Goal: Task Accomplishment & Management: Complete application form

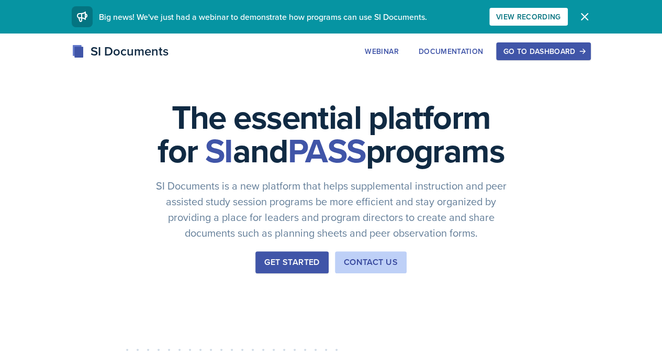
click at [584, 47] on div "Go to Dashboard" at bounding box center [543, 51] width 81 height 8
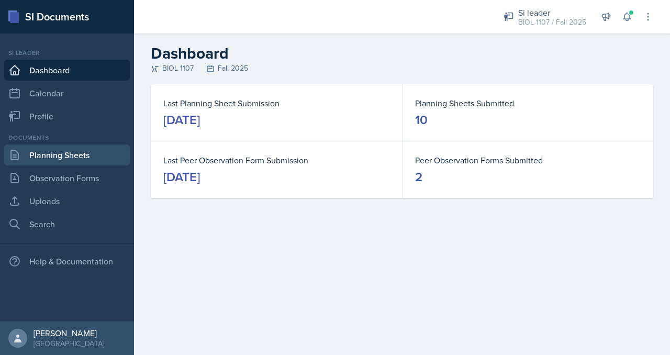
click at [109, 155] on link "Planning Sheets" at bounding box center [67, 154] width 126 height 21
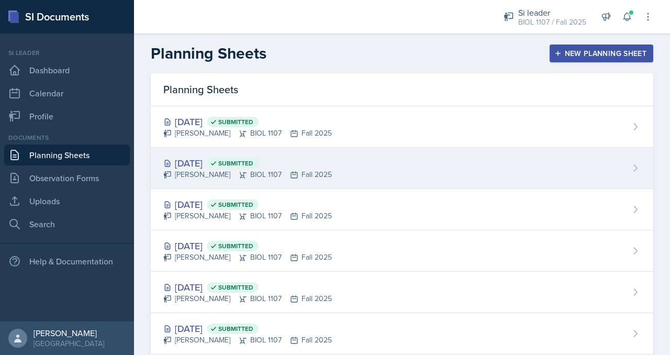
click at [319, 160] on div "[DATE] Submitted [PERSON_NAME] BIOL 1107 Fall 2025" at bounding box center [402, 168] width 503 height 41
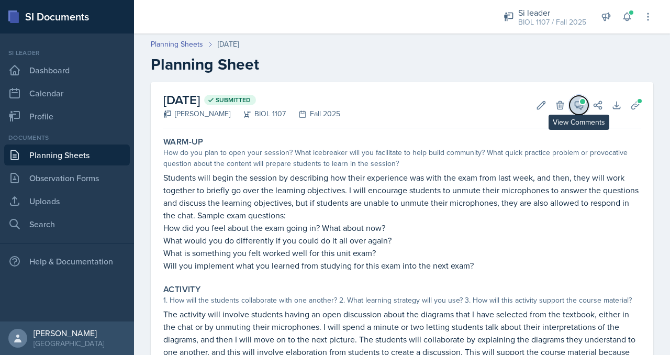
click at [574, 104] on icon at bounding box center [579, 105] width 10 height 10
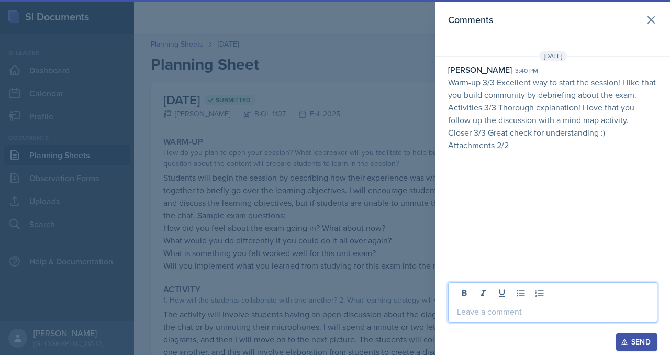
click at [529, 318] on p at bounding box center [553, 311] width 192 height 13
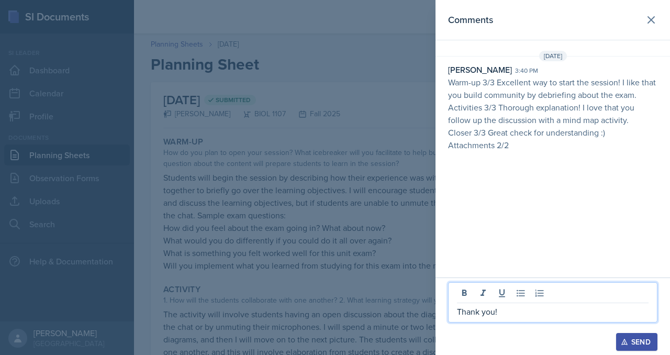
click at [645, 345] on div "Send" at bounding box center [637, 342] width 28 height 8
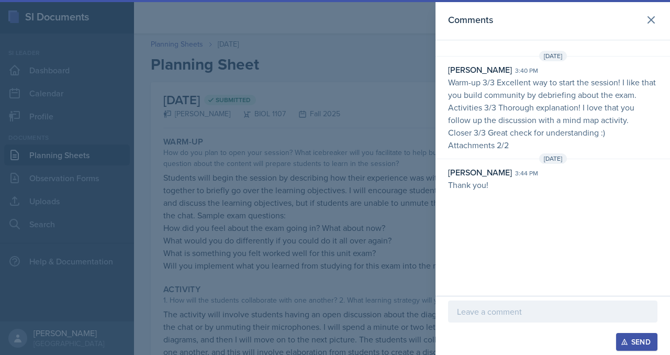
click at [136, 199] on div at bounding box center [335, 177] width 670 height 355
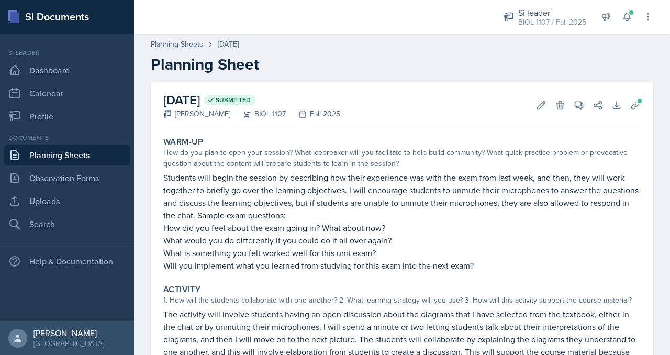
click at [76, 153] on link "Planning Sheets" at bounding box center [67, 154] width 126 height 21
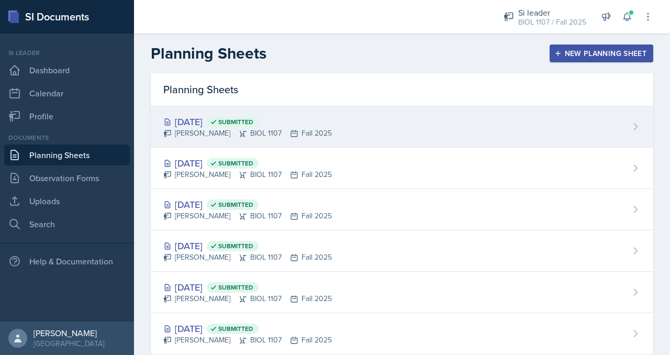
click at [207, 141] on div "[DATE] Submitted [PERSON_NAME] BIOL 1107 Fall 2025" at bounding box center [402, 126] width 503 height 41
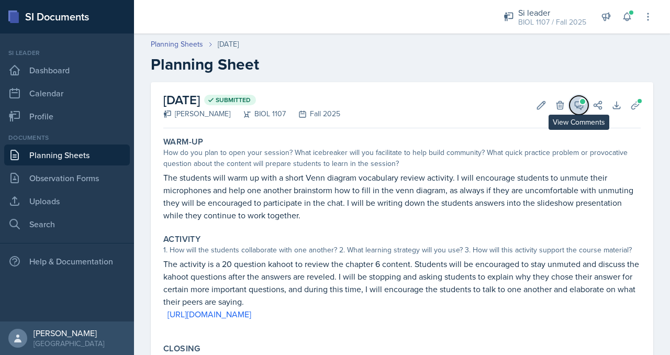
click at [575, 108] on icon at bounding box center [579, 106] width 8 height 8
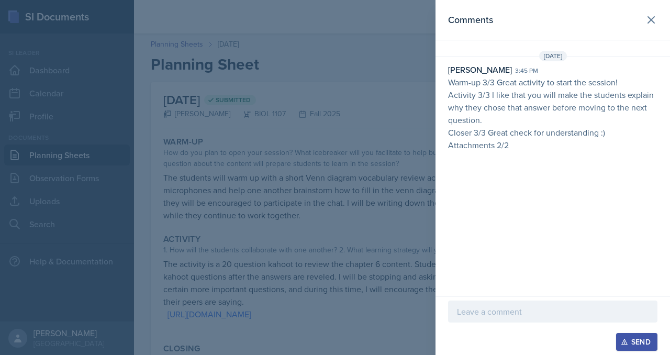
click at [490, 319] on div at bounding box center [552, 312] width 209 height 22
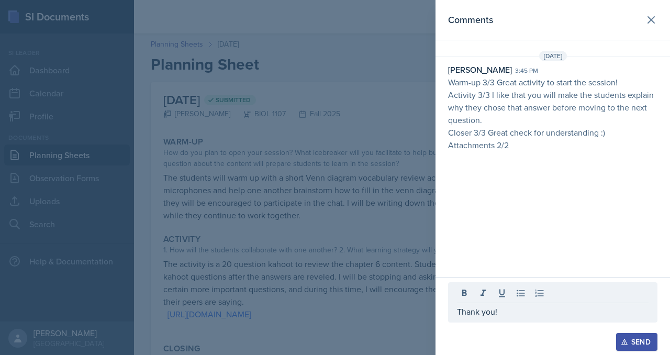
click at [640, 344] on div "Send" at bounding box center [637, 342] width 28 height 8
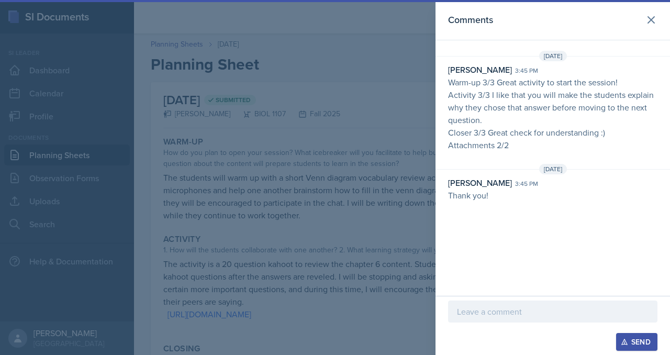
click at [369, 278] on div at bounding box center [335, 177] width 670 height 355
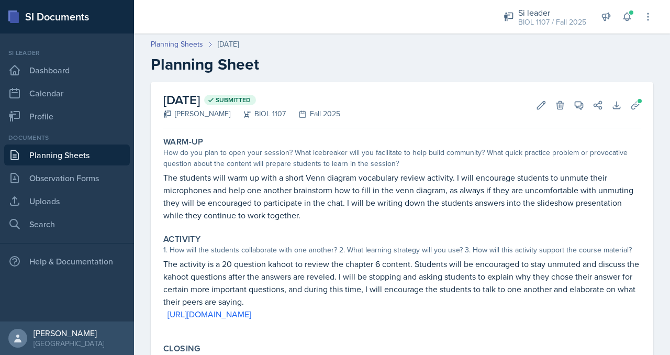
click at [87, 149] on link "Planning Sheets" at bounding box center [67, 154] width 126 height 21
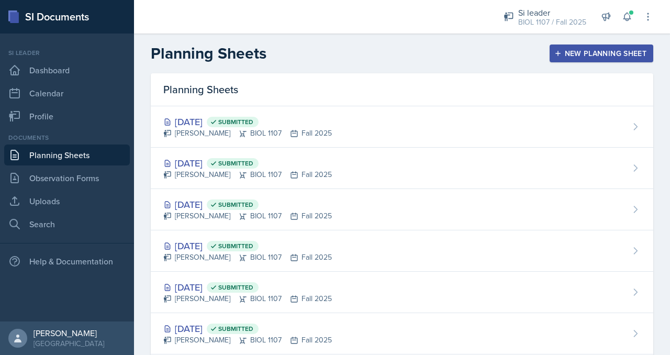
click at [577, 54] on div "New Planning Sheet" at bounding box center [602, 53] width 90 height 8
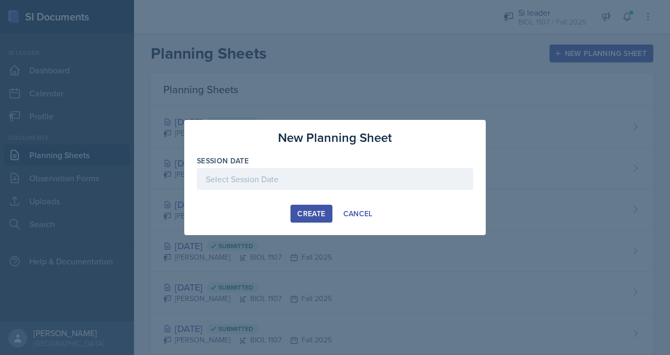
click at [306, 183] on div at bounding box center [335, 179] width 276 height 22
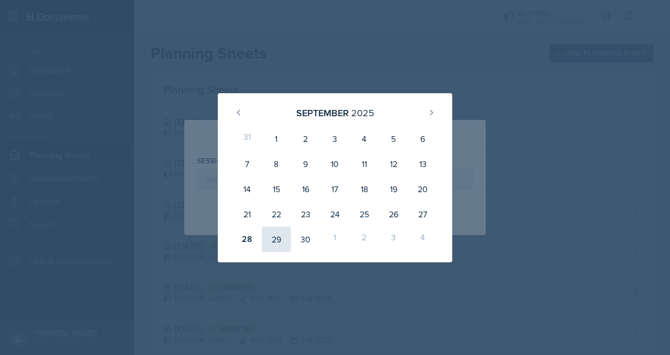
click at [278, 239] on div "29" at bounding box center [276, 239] width 29 height 25
type input "[DATE]"
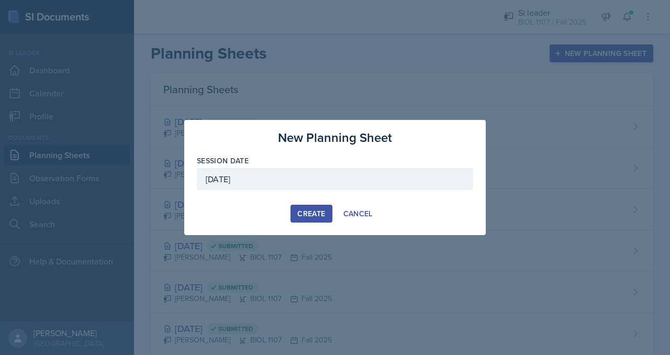
click at [305, 211] on div "Create" at bounding box center [311, 213] width 28 height 8
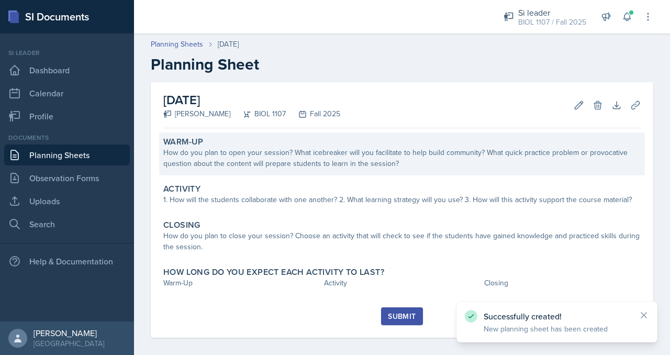
click at [382, 164] on div "How do you plan to open your session? What icebreaker will you facilitate to he…" at bounding box center [401, 158] width 477 height 22
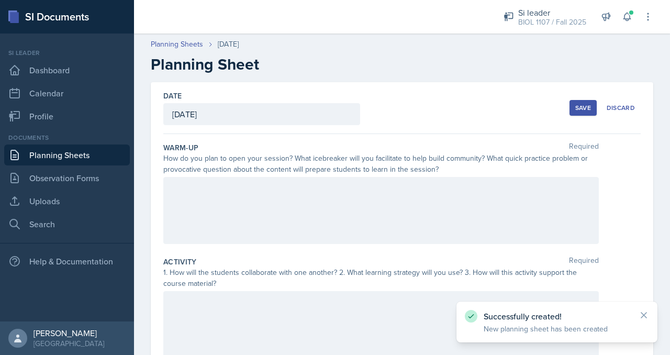
click at [363, 201] on div at bounding box center [381, 210] width 436 height 67
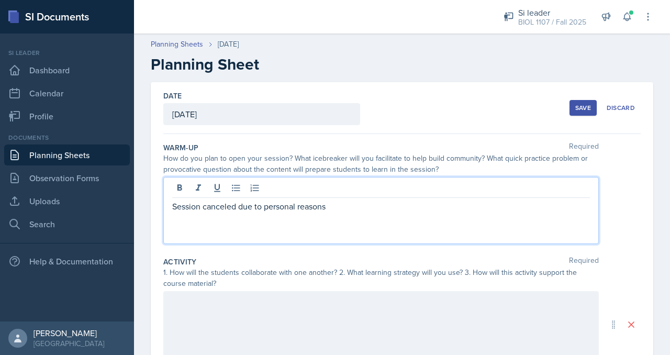
click at [341, 203] on p "Session canceled due to personal reasons" at bounding box center [381, 206] width 418 height 13
copy p "Session canceled due to personal reasons"
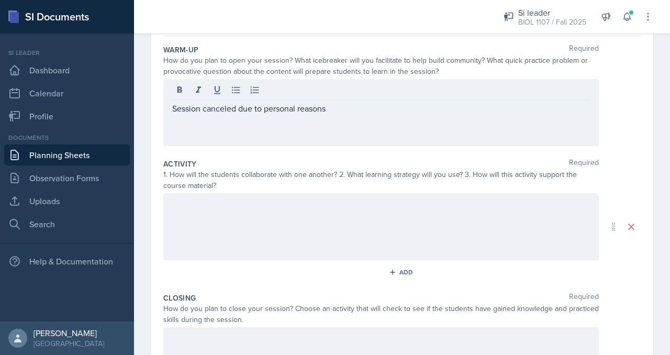
click at [327, 220] on div at bounding box center [381, 226] width 436 height 67
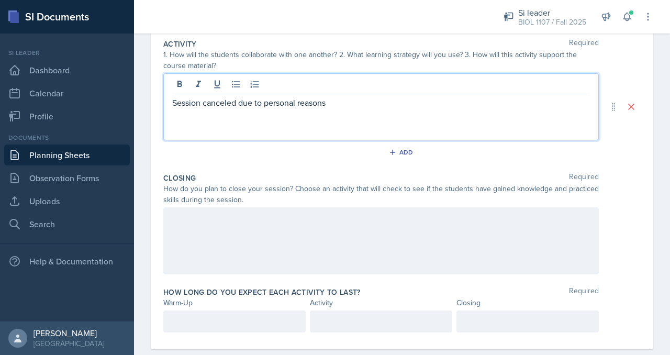
scroll to position [236, 0]
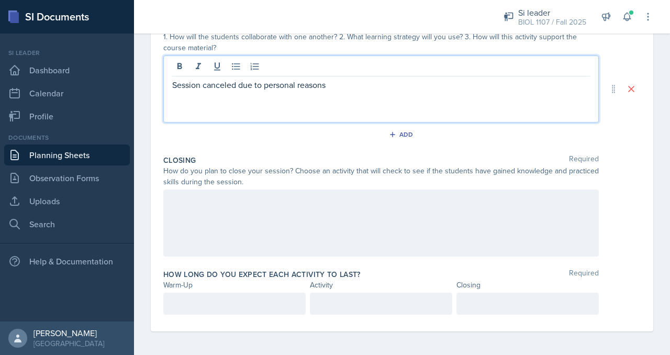
click at [329, 225] on div at bounding box center [381, 223] width 436 height 67
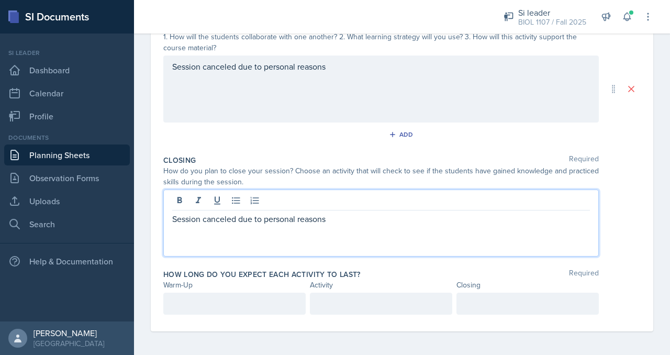
click at [236, 304] on p at bounding box center [234, 303] width 125 height 13
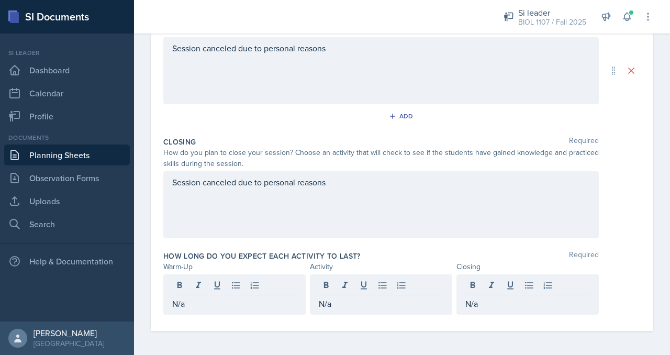
click at [622, 169] on div "Closing Required How do you plan to close your session? Choose an activity that…" at bounding box center [401, 189] width 477 height 114
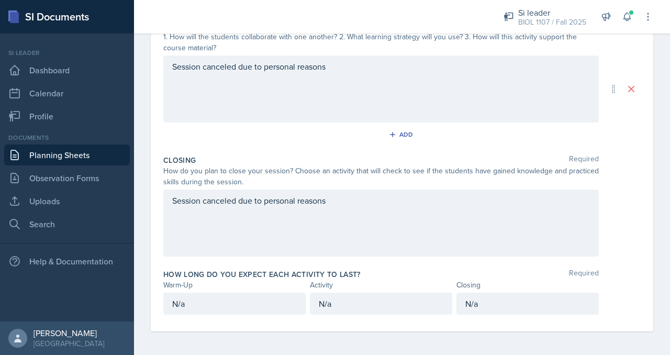
scroll to position [0, 0]
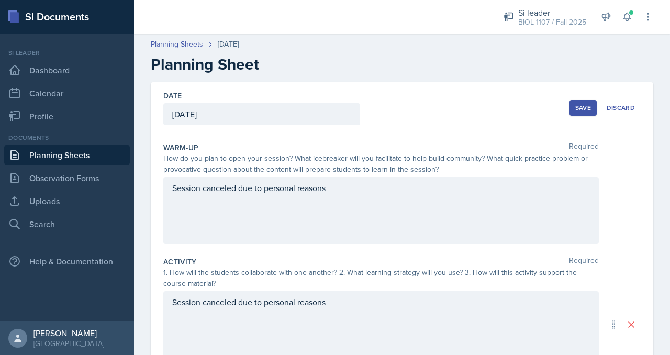
click at [581, 110] on div "Save" at bounding box center [583, 108] width 16 height 8
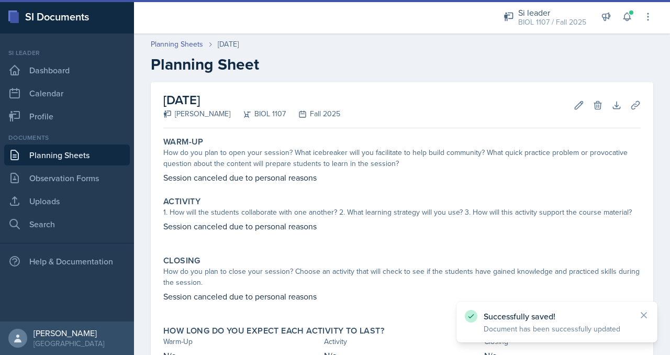
scroll to position [79, 0]
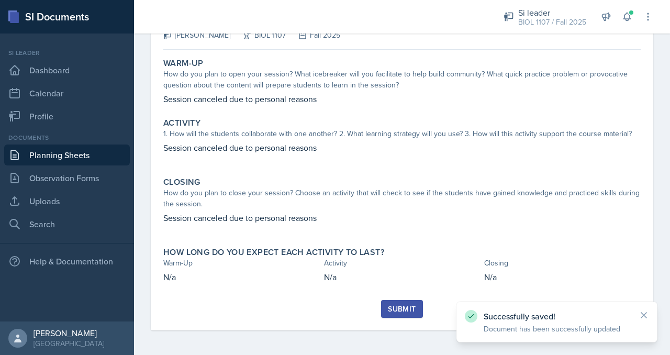
click at [407, 306] on div "Submit" at bounding box center [402, 309] width 28 height 8
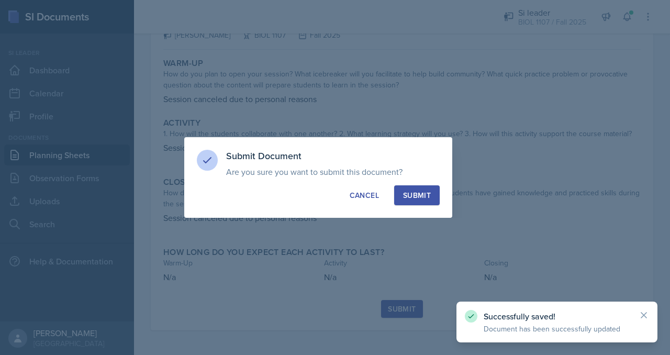
click at [424, 200] on div "Submit" at bounding box center [417, 195] width 28 height 10
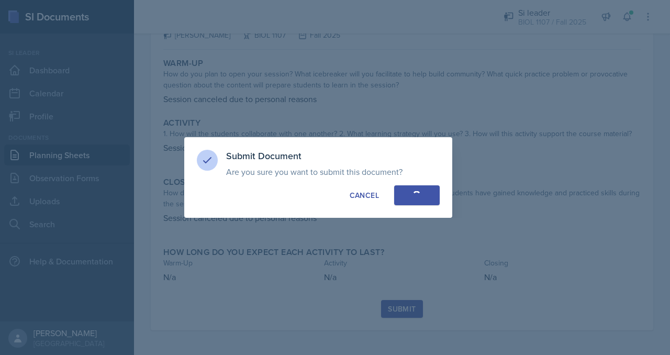
scroll to position [48, 0]
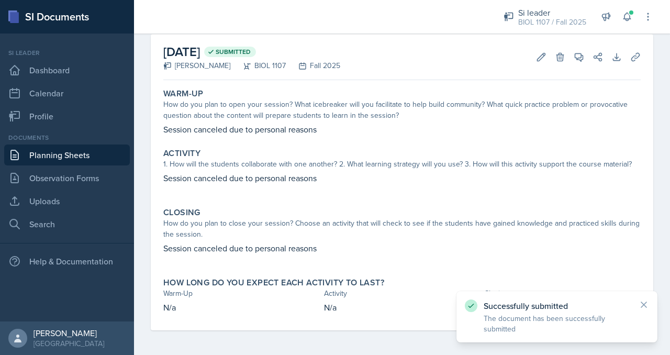
click at [113, 160] on link "Planning Sheets" at bounding box center [67, 154] width 126 height 21
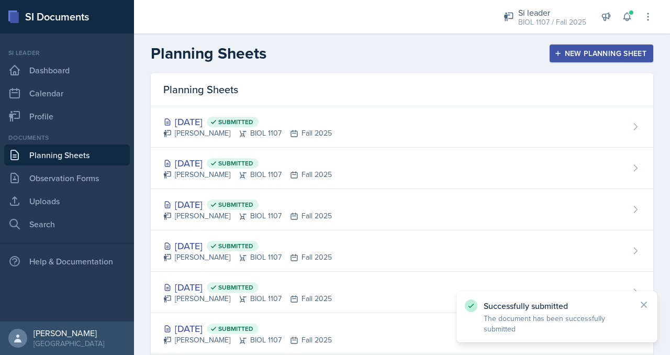
click at [597, 51] on div "New Planning Sheet" at bounding box center [602, 53] width 90 height 8
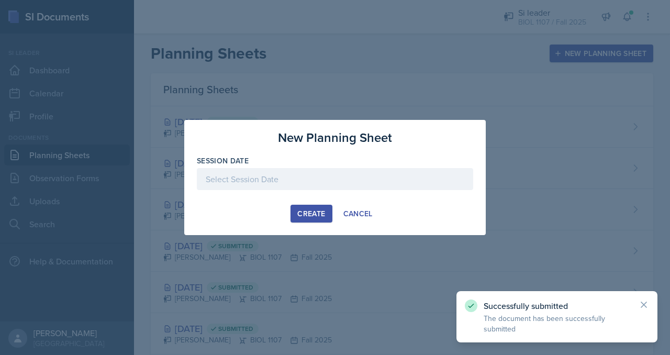
click at [333, 185] on div at bounding box center [335, 179] width 276 height 22
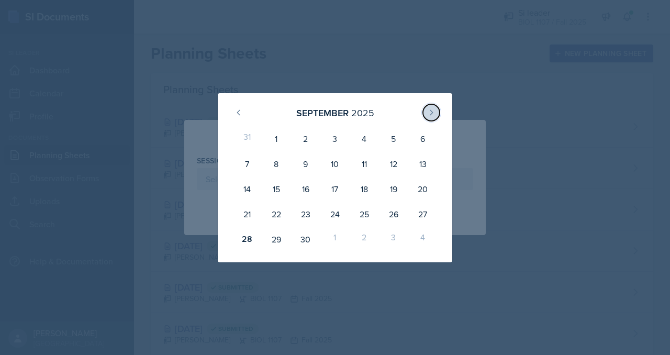
click at [429, 116] on icon at bounding box center [431, 112] width 8 height 8
click at [363, 141] on div "2" at bounding box center [364, 138] width 29 height 25
type input "[DATE]"
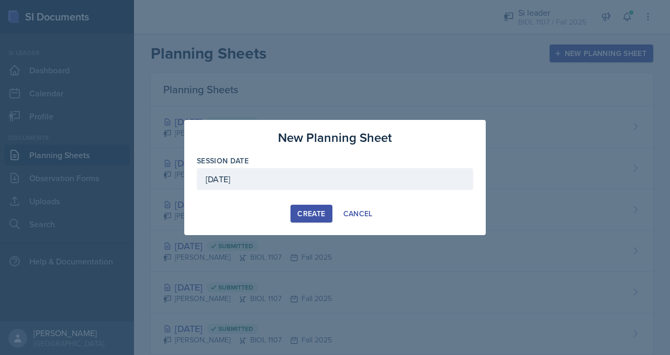
click at [313, 217] on div "Create" at bounding box center [311, 213] width 28 height 8
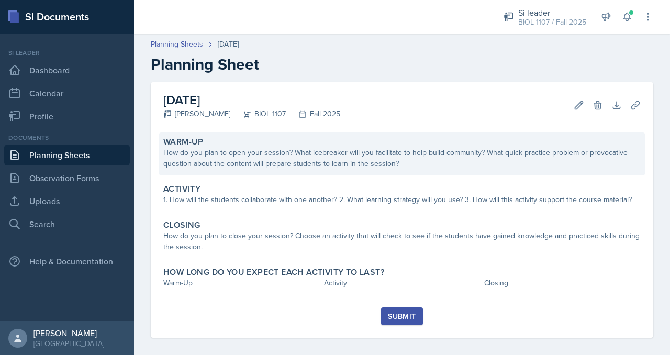
click at [244, 161] on div "How do you plan to open your session? What icebreaker will you facilitate to he…" at bounding box center [401, 158] width 477 height 22
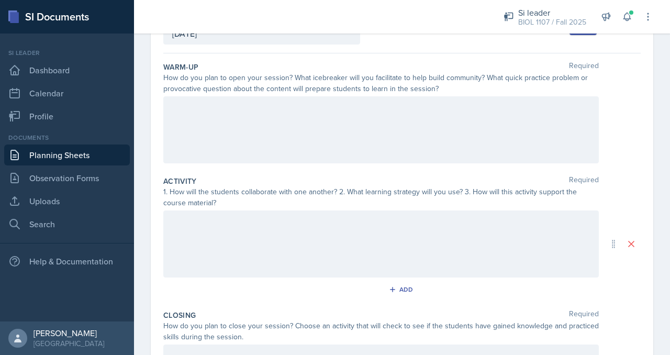
scroll to position [82, 0]
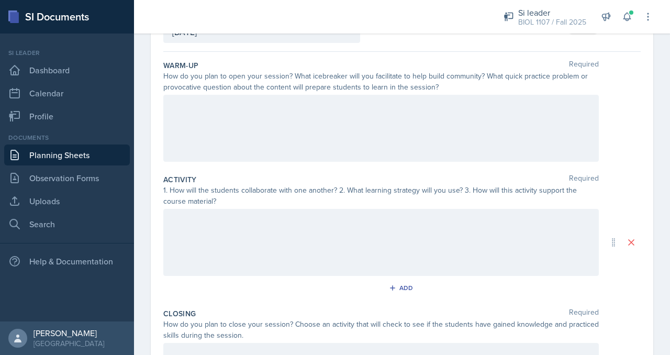
drag, startPoint x: 275, startPoint y: 234, endPoint x: 237, endPoint y: 233, distance: 38.8
click at [237, 233] on div at bounding box center [381, 242] width 436 height 67
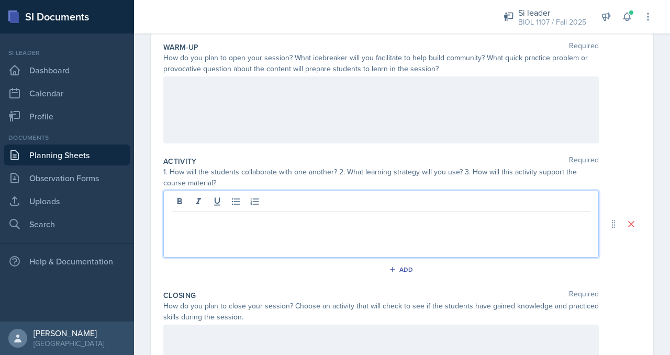
paste div
click at [181, 218] on li "[URL][DOMAIN_NAME] ​" at bounding box center [385, 220] width 409 height 13
click at [177, 219] on div "[URL][DOMAIN_NAME] ​" at bounding box center [381, 233] width 418 height 38
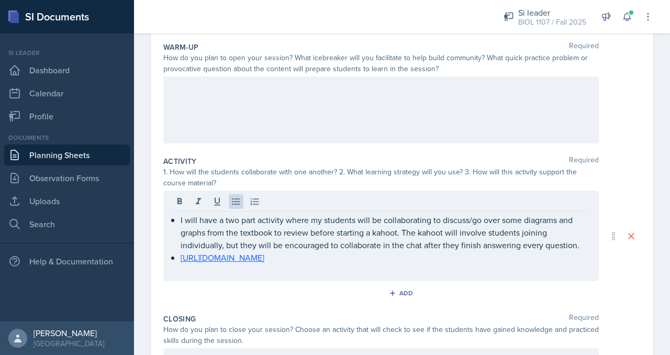
click at [331, 131] on div at bounding box center [381, 109] width 436 height 67
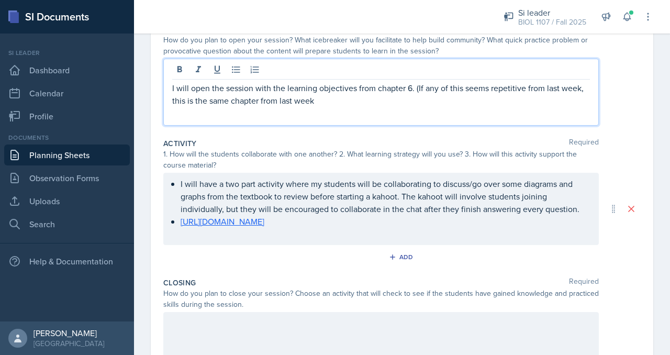
click at [476, 105] on p "I will open the session with the learning objectives from chapter 6. (If any of…" at bounding box center [381, 94] width 418 height 25
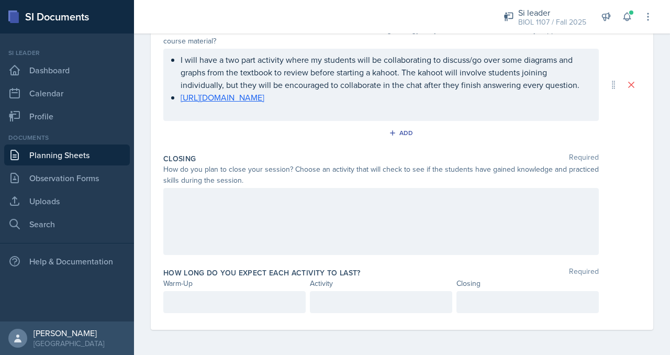
click at [403, 204] on div at bounding box center [381, 221] width 436 height 67
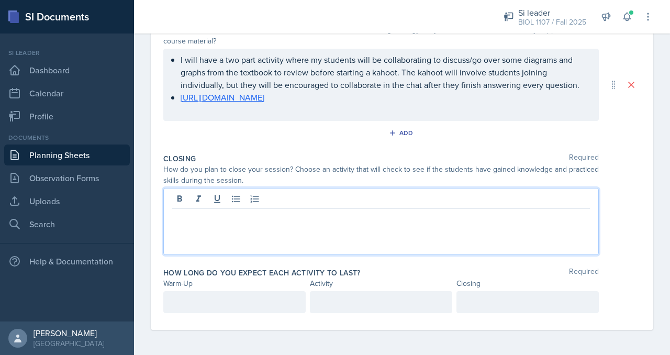
scroll to position [258, 0]
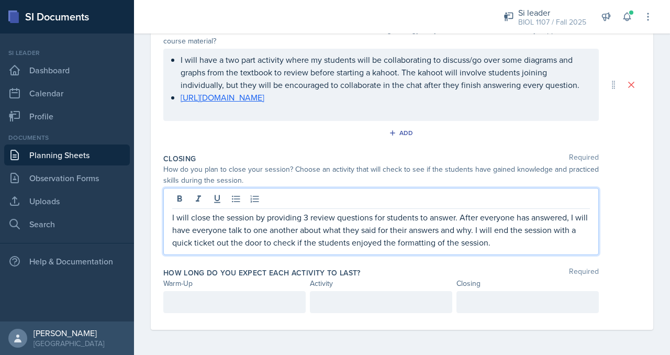
click at [457, 218] on p "I will close the session by providing 3 review questions for students to answer…" at bounding box center [381, 230] width 418 height 38
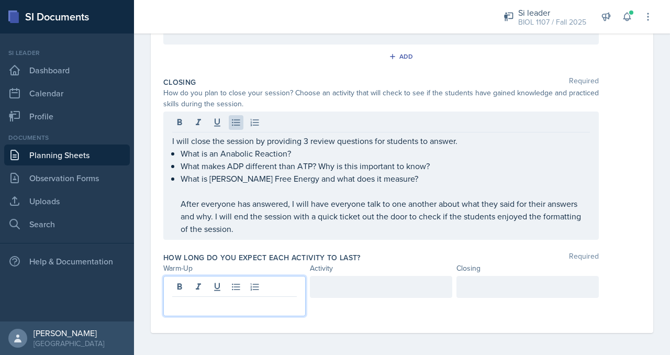
scroll to position [319, 0]
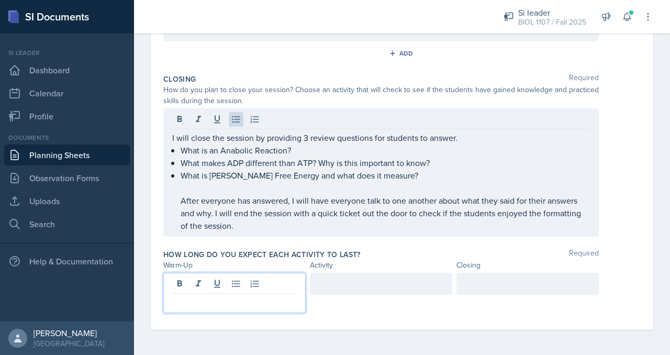
click at [251, 301] on p at bounding box center [234, 302] width 125 height 13
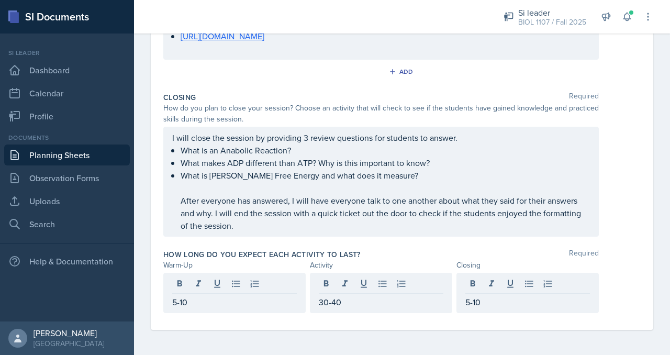
click at [483, 252] on div "How long do you expect each activity to last? Required" at bounding box center [401, 254] width 477 height 10
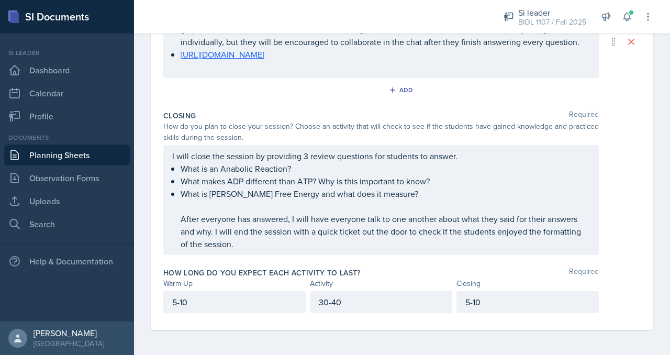
scroll to position [0, 0]
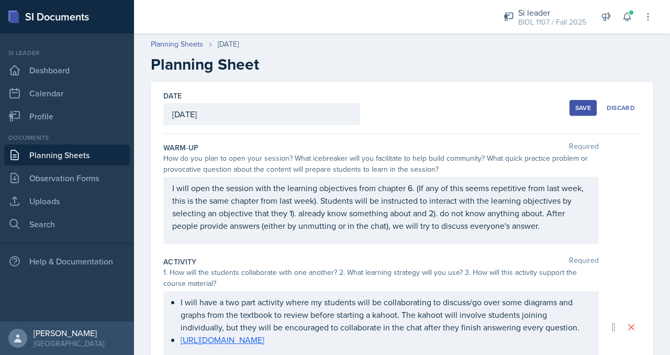
click at [579, 108] on div "Save" at bounding box center [583, 108] width 16 height 8
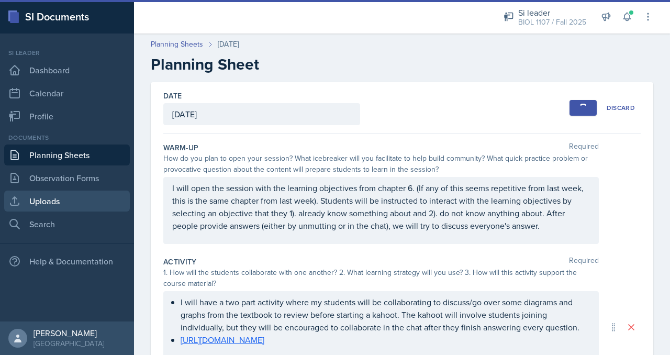
click at [68, 199] on link "Uploads" at bounding box center [67, 201] width 126 height 21
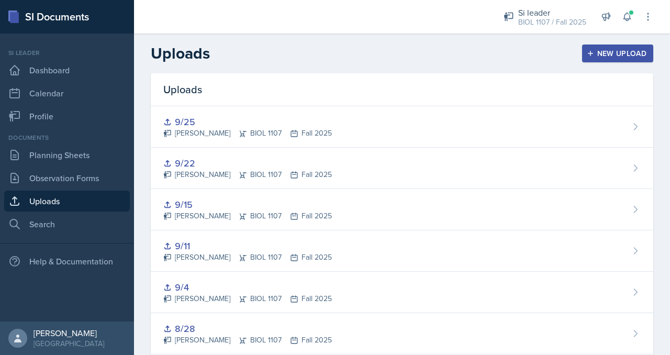
click at [598, 55] on div "New Upload" at bounding box center [618, 53] width 58 height 8
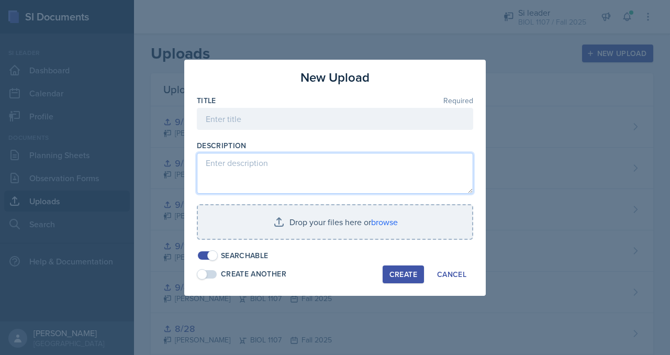
click at [324, 168] on textarea at bounding box center [335, 173] width 276 height 41
type textarea "Powerpoint"
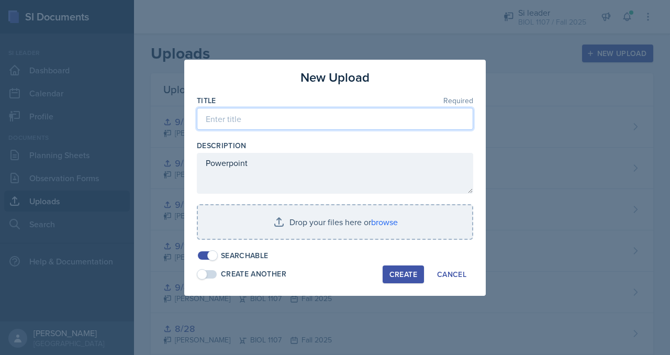
click at [291, 120] on input at bounding box center [335, 119] width 276 height 22
type input "10/2"
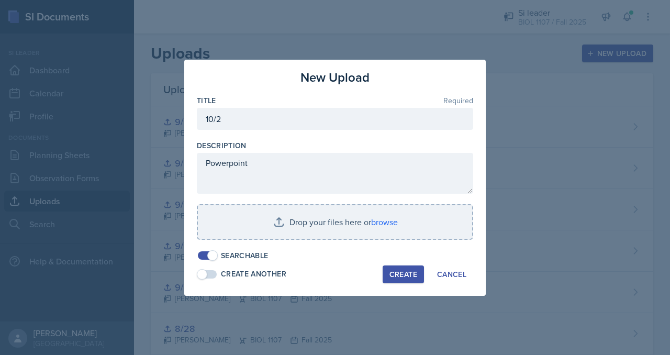
click at [327, 241] on div at bounding box center [335, 245] width 276 height 10
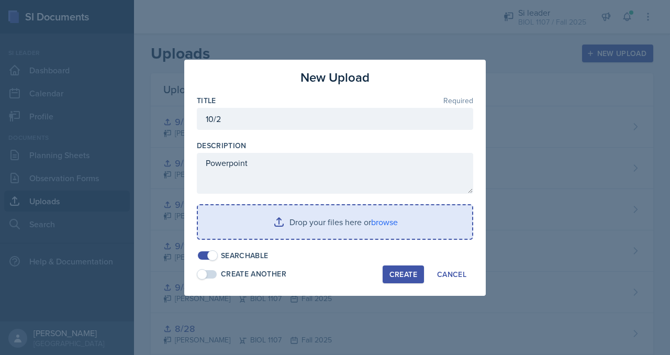
click at [329, 229] on input "file" at bounding box center [335, 222] width 274 height 34
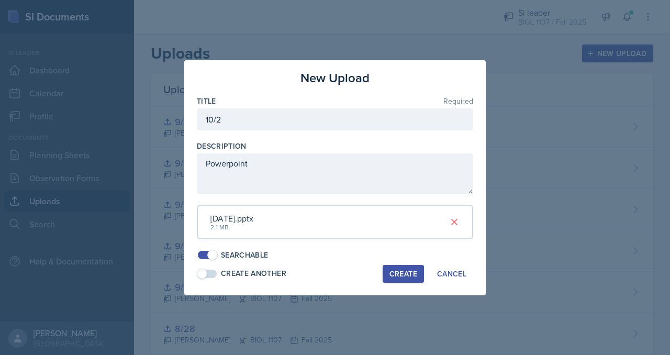
click at [404, 275] on div "Create" at bounding box center [404, 274] width 28 height 8
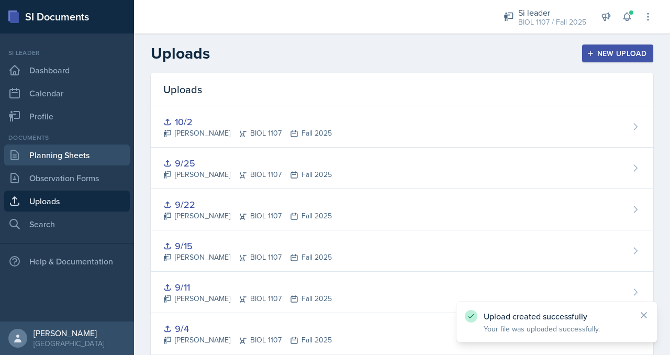
click at [30, 161] on link "Planning Sheets" at bounding box center [67, 154] width 126 height 21
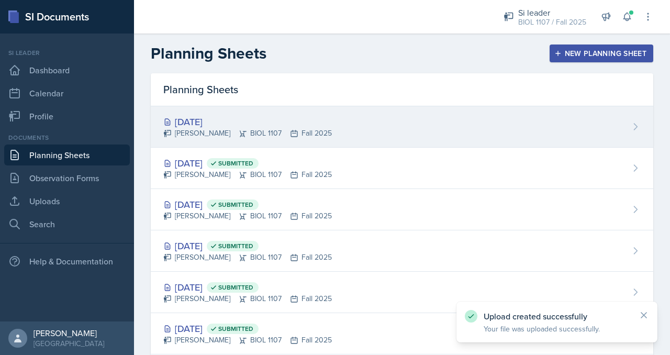
click at [290, 135] on icon at bounding box center [294, 133] width 8 height 8
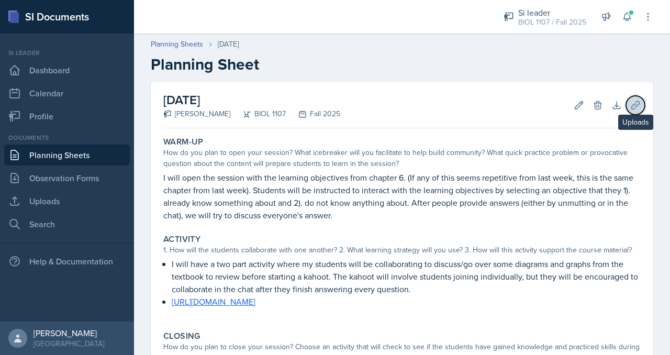
click at [630, 107] on icon at bounding box center [635, 105] width 10 height 10
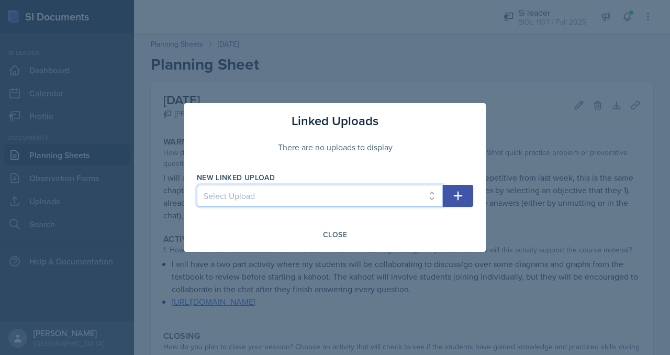
click at [377, 192] on select "Select Upload 8/25 8/28 9/4 9/11 9/15 9/22 9/25 10/2" at bounding box center [320, 196] width 246 height 22
select select "f6250a27-1b58-4e14-a78d-f54aeda01b16"
click at [197, 185] on select "Select Upload 8/25 8/28 9/4 9/11 9/15 9/22 9/25 10/2" at bounding box center [320, 196] width 246 height 22
click at [464, 188] on button "button" at bounding box center [458, 196] width 30 height 22
select select
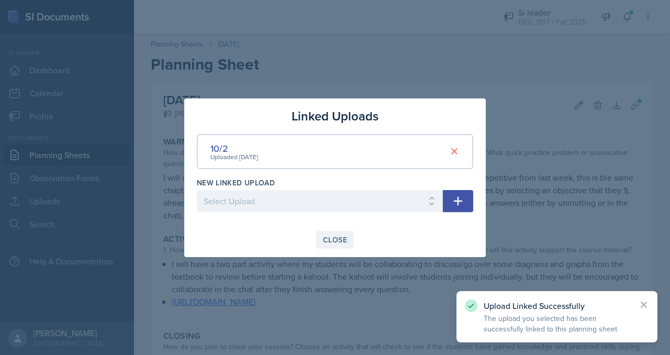
click at [326, 239] on div "Close" at bounding box center [335, 240] width 24 height 8
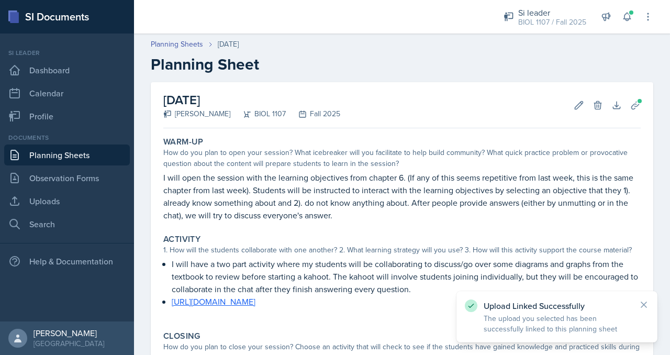
scroll to position [229, 0]
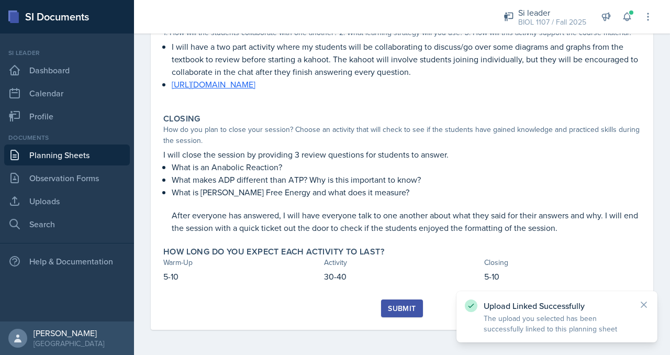
click at [397, 306] on div "Submit" at bounding box center [402, 308] width 28 height 8
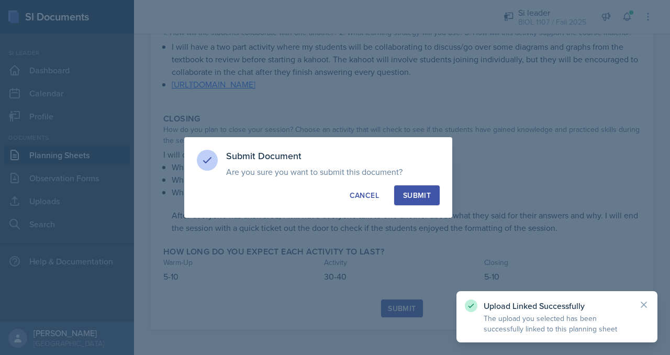
click at [423, 206] on div "Submit Document Are you sure you want to submit this document? This document wi…" at bounding box center [318, 177] width 268 height 81
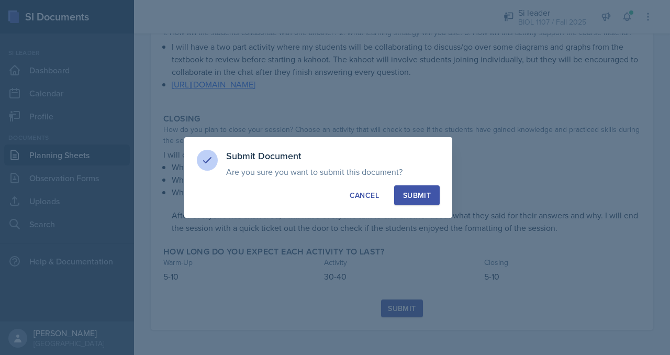
click at [421, 195] on div "Submit" at bounding box center [417, 195] width 28 height 10
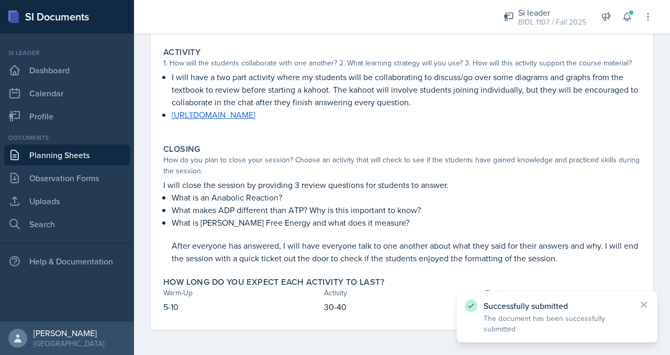
scroll to position [0, 0]
